Goal: Task Accomplishment & Management: Manage account settings

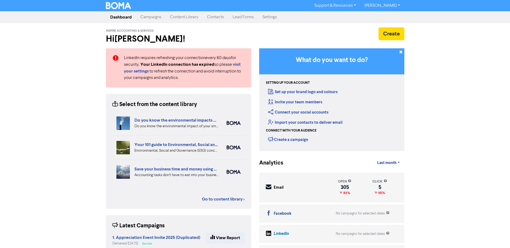
click at [145, 18] on link "Campaigns" at bounding box center [151, 17] width 30 height 11
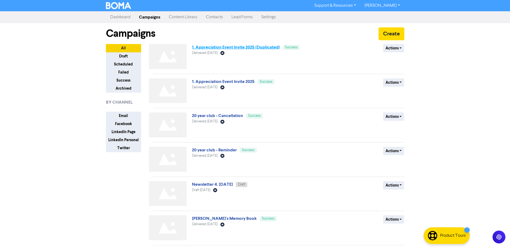
click at [212, 46] on link "1. Appreciation Event Invite 2025 (Duplicated)" at bounding box center [236, 47] width 88 height 5
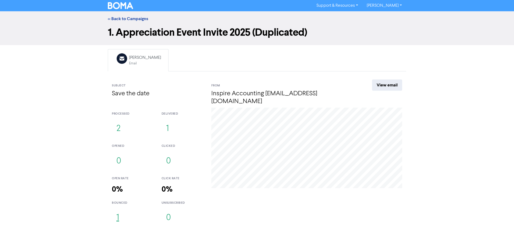
click at [117, 218] on button "1" at bounding box center [118, 218] width 12 height 18
click at [119, 19] on link "<< Back to Campaigns" at bounding box center [128, 18] width 40 height 5
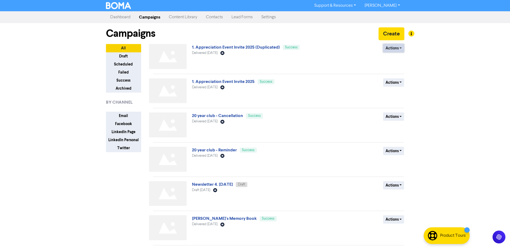
click at [397, 49] on button "Actions" at bounding box center [393, 48] width 21 height 8
click at [398, 60] on button "Duplicate" at bounding box center [404, 59] width 42 height 9
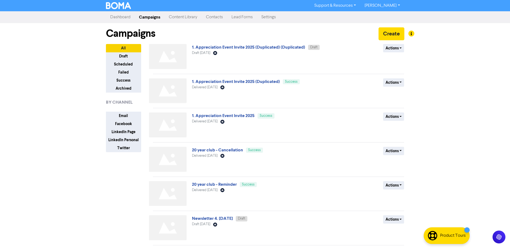
click at [215, 17] on link "Contacts" at bounding box center [215, 17] width 26 height 11
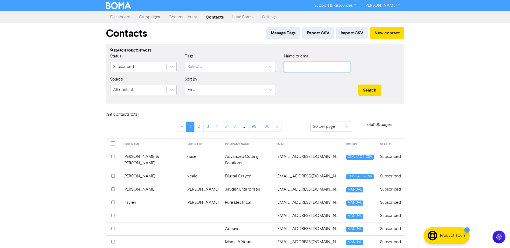
click at [296, 68] on input "text" at bounding box center [317, 67] width 66 height 10
type input "lauren"
click at [358, 85] on button "Search" at bounding box center [369, 90] width 23 height 11
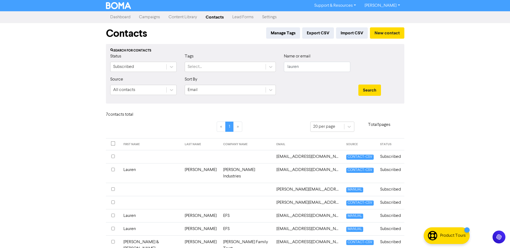
click at [181, 211] on td "[PERSON_NAME]" at bounding box center [200, 215] width 38 height 13
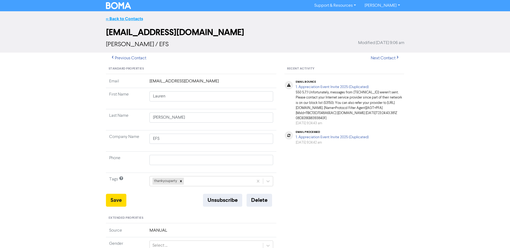
click at [134, 19] on link "<< Back to Contacts" at bounding box center [124, 18] width 37 height 5
